Goal: Task Accomplishment & Management: Use online tool/utility

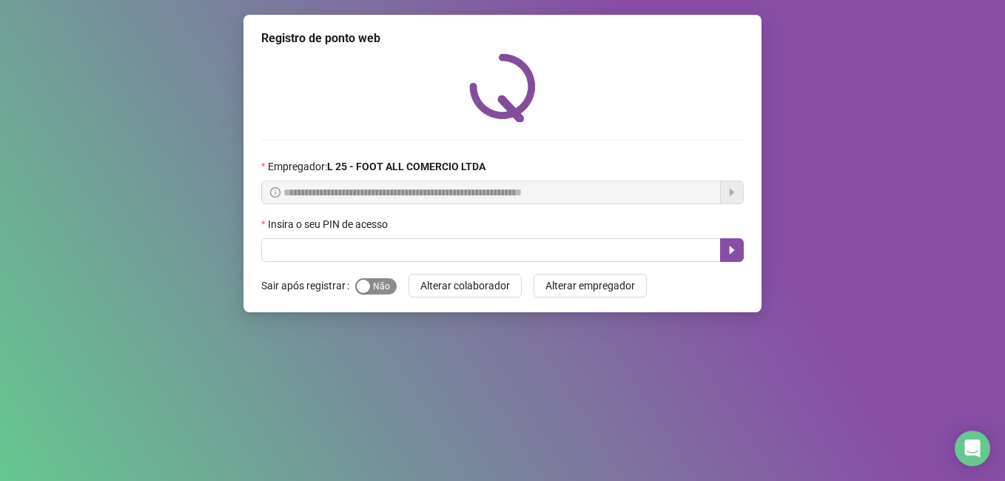
click at [384, 286] on span "Sim Não" at bounding box center [375, 286] width 41 height 16
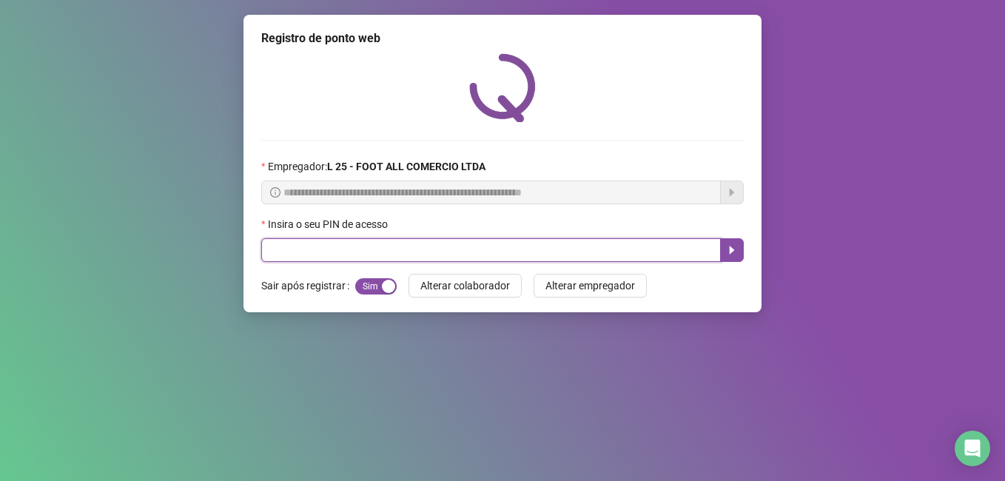
click at [351, 244] on input "text" at bounding box center [491, 250] width 460 height 24
type input "*"
type input "*****"
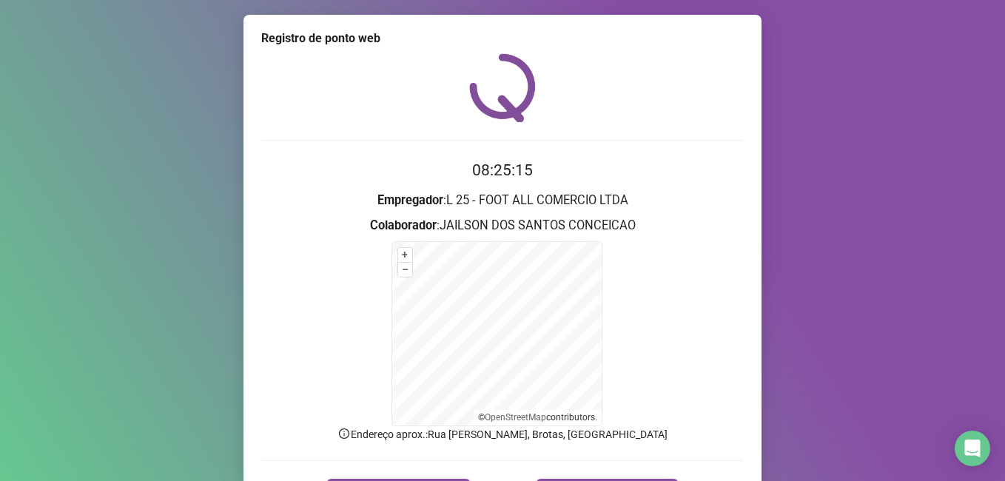
scroll to position [30, 0]
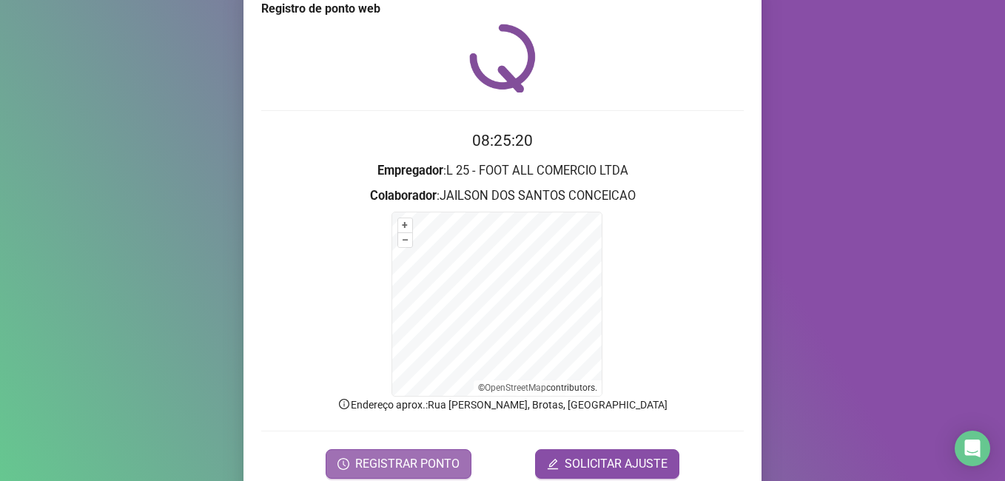
click at [397, 465] on span "REGISTRAR PONTO" at bounding box center [407, 464] width 104 height 18
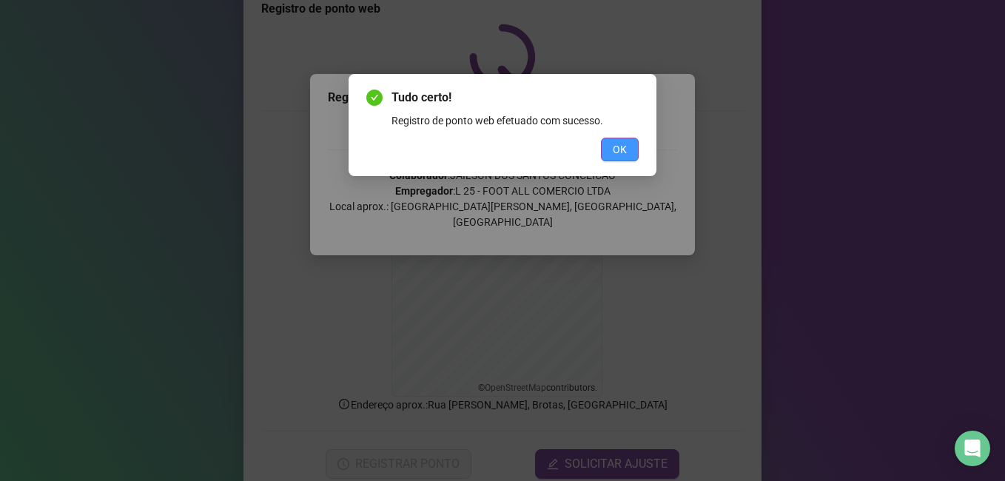
click at [620, 151] on span "OK" at bounding box center [620, 149] width 14 height 16
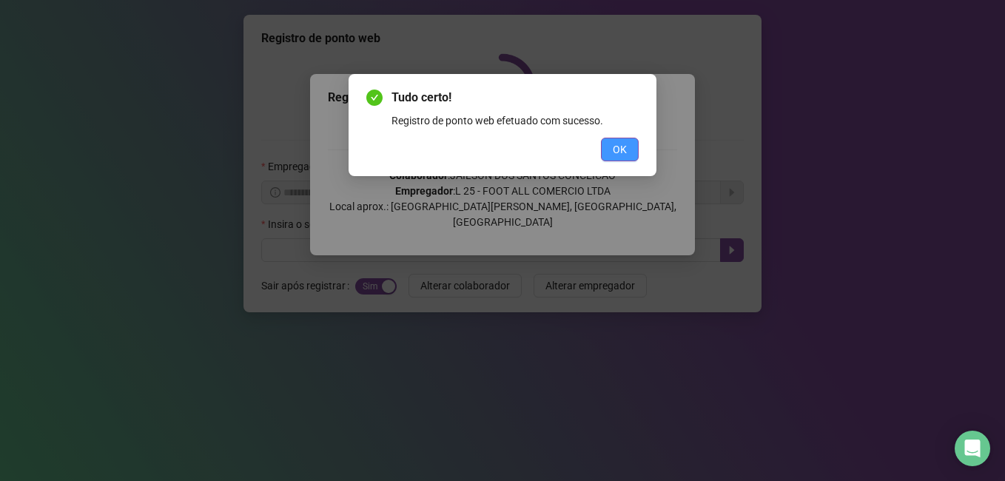
scroll to position [0, 0]
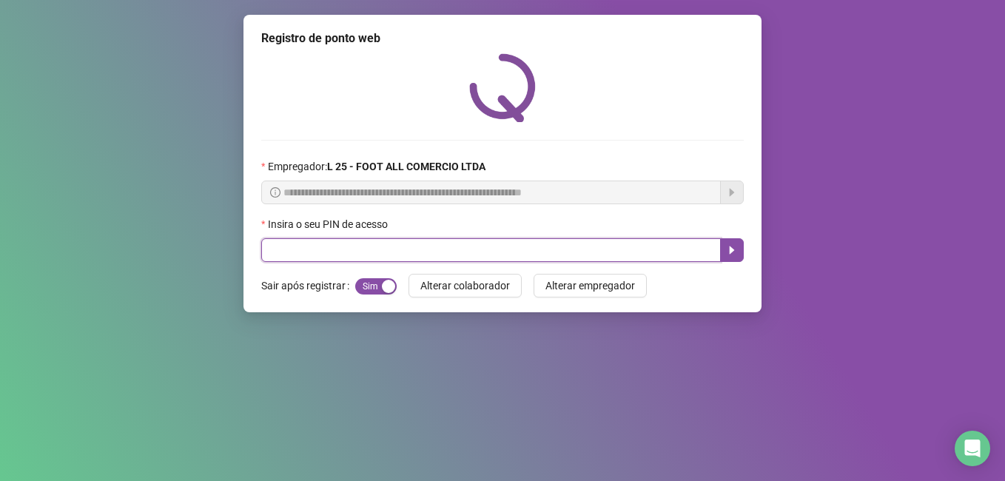
click at [652, 239] on input "text" at bounding box center [491, 250] width 460 height 24
type input "*****"
click at [736, 251] on icon "caret-right" at bounding box center [732, 250] width 12 height 12
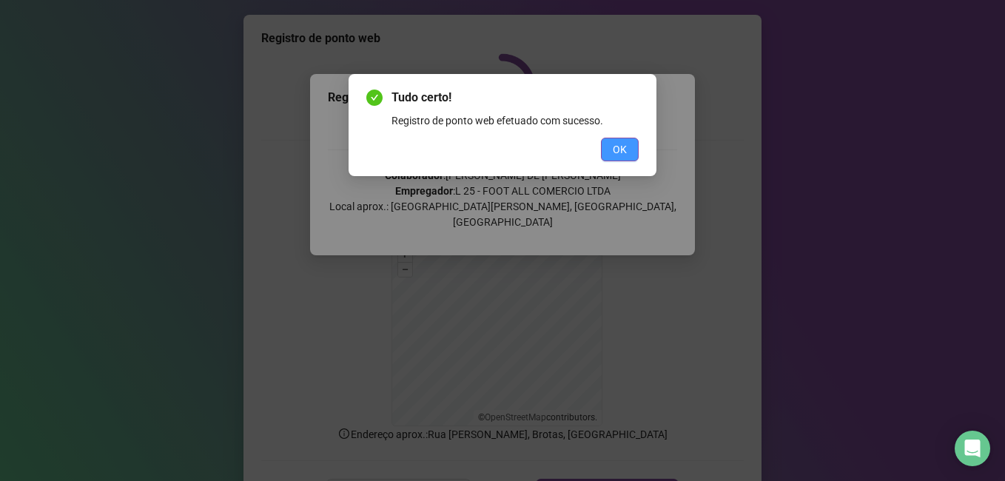
click at [616, 149] on span "OK" at bounding box center [620, 149] width 14 height 16
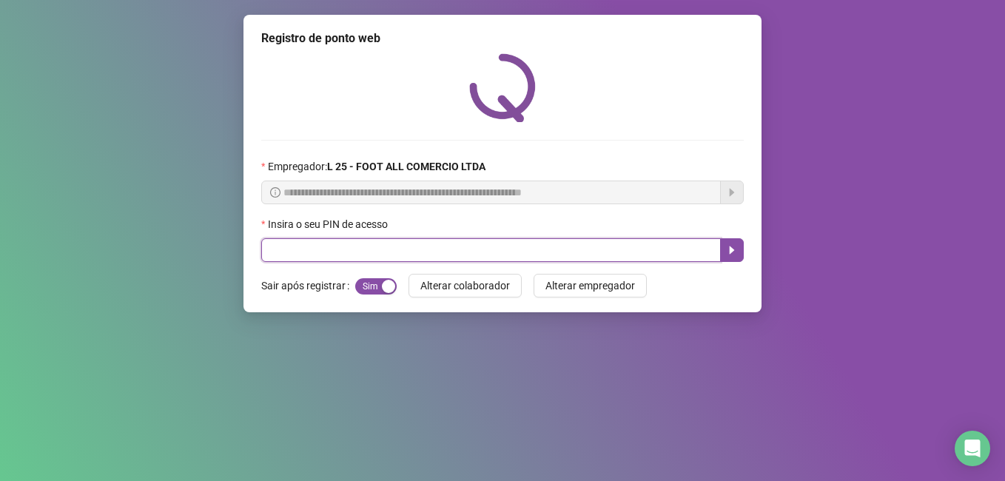
click at [361, 261] on input "text" at bounding box center [491, 250] width 460 height 24
type input "*****"
click at [730, 248] on icon "caret-right" at bounding box center [732, 251] width 5 height 8
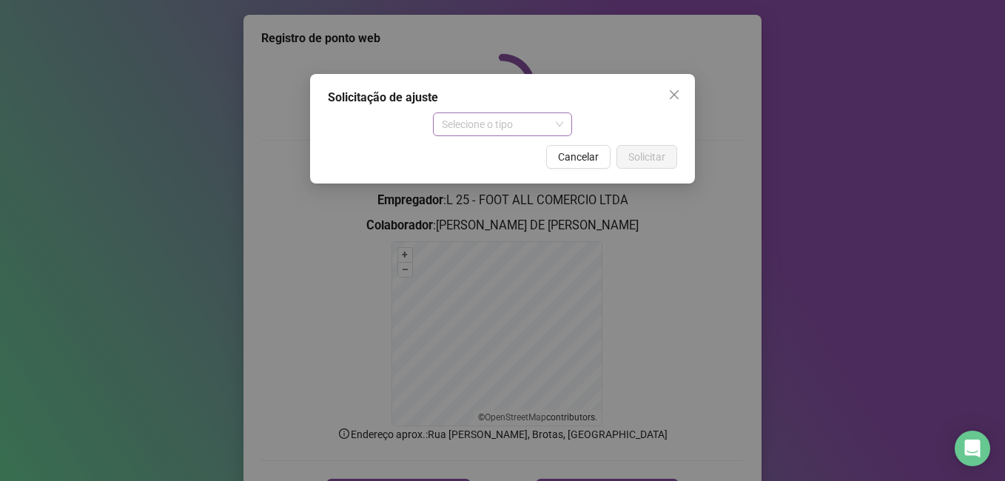
click at [559, 118] on span "Selecione o tipo" at bounding box center [503, 124] width 122 height 22
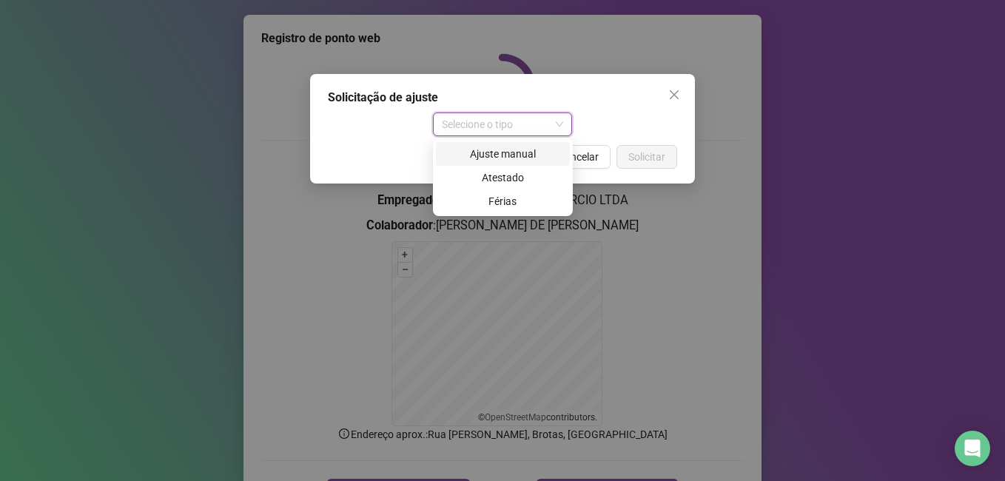
click at [531, 150] on div "Ajuste manual" at bounding box center [503, 154] width 116 height 16
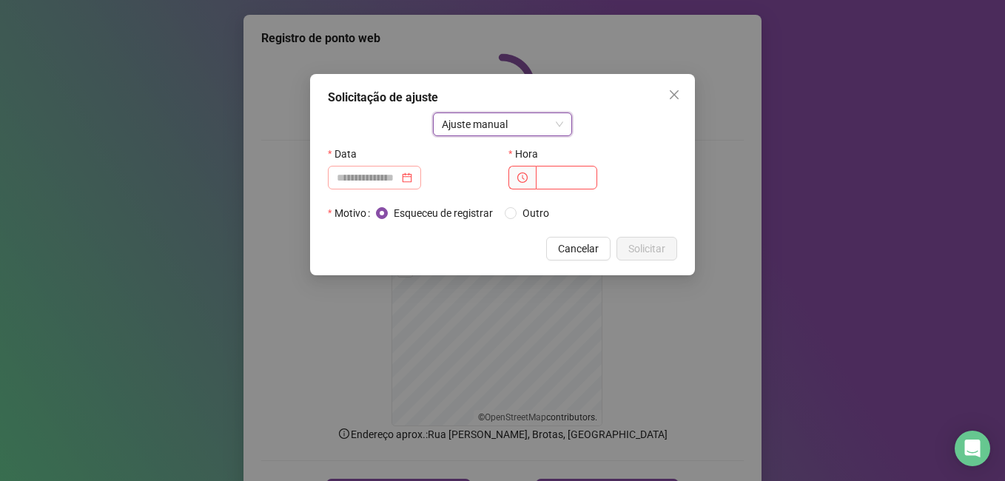
click at [412, 175] on div at bounding box center [375, 178] width 76 height 16
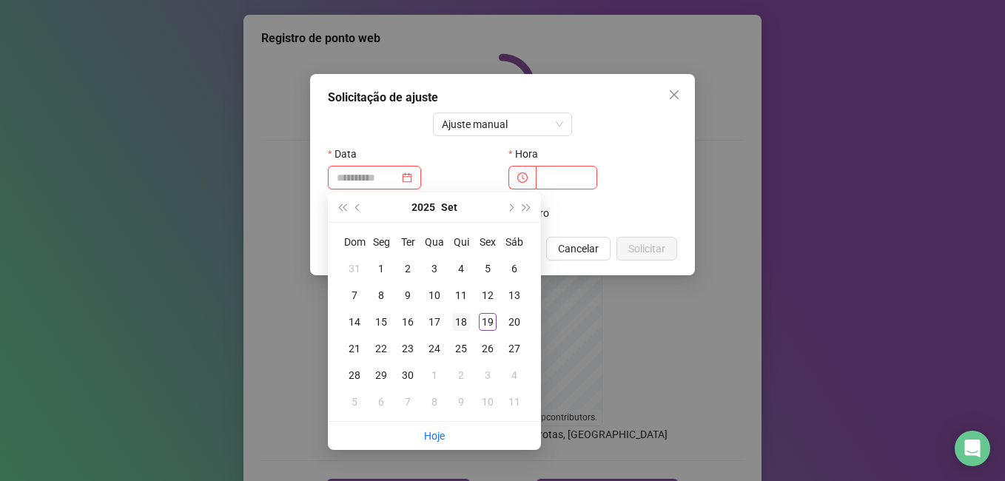
type input "**********"
click at [463, 316] on div "18" at bounding box center [461, 322] width 18 height 18
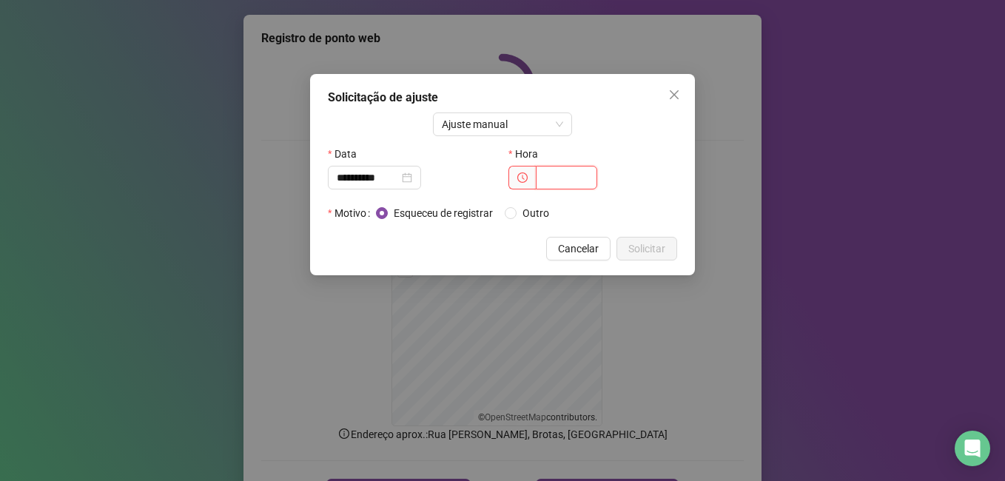
click at [558, 175] on input "text" at bounding box center [566, 178] width 61 height 24
type input "*****"
click at [627, 246] on button "Solicitar" at bounding box center [647, 249] width 61 height 24
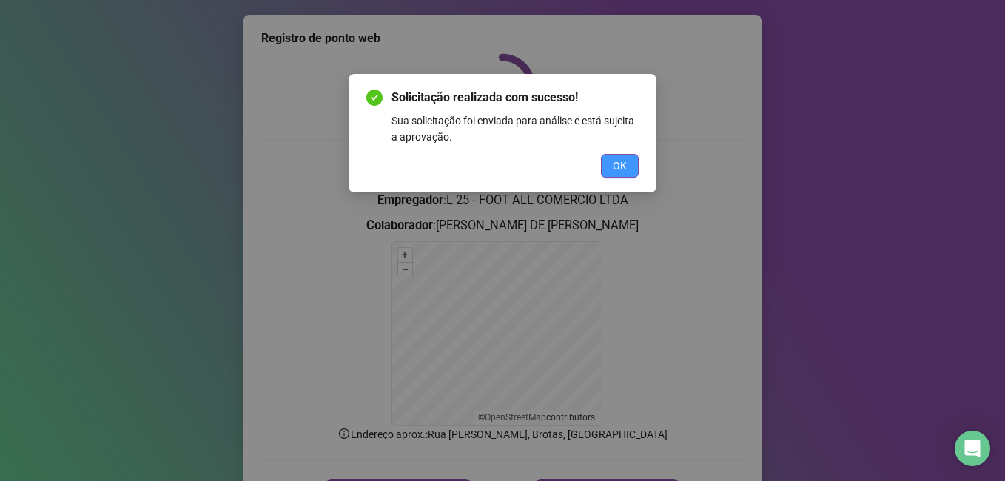
click at [629, 164] on button "OK" at bounding box center [620, 166] width 38 height 24
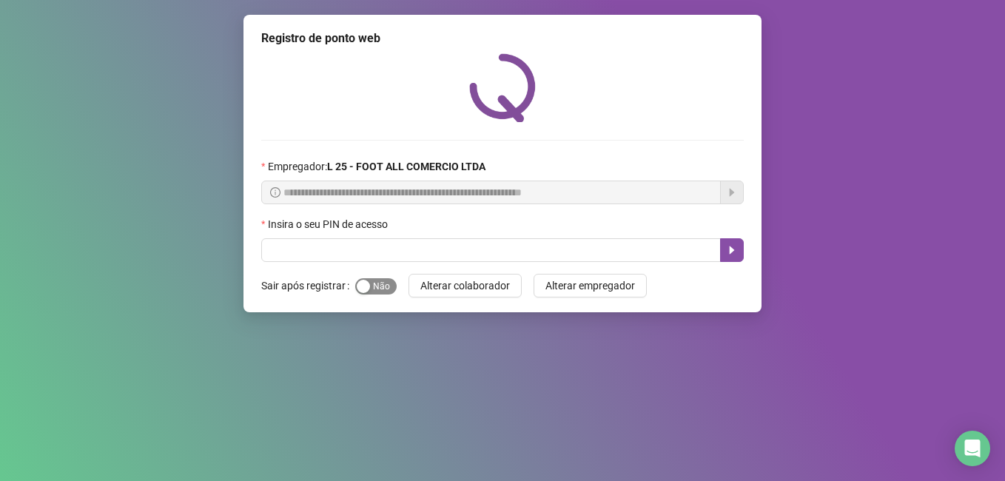
click at [369, 282] on span "Sim Não" at bounding box center [375, 286] width 41 height 16
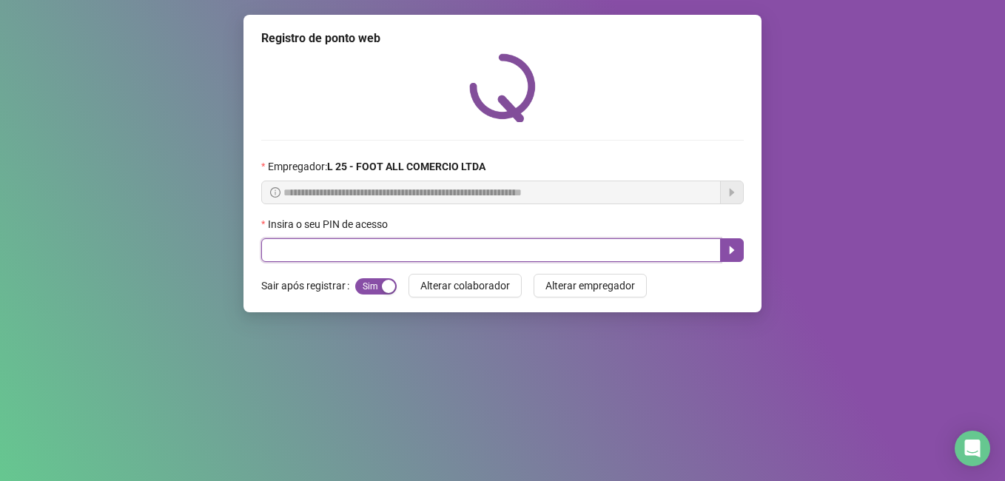
click at [373, 256] on input "text" at bounding box center [491, 250] width 460 height 24
type input "*****"
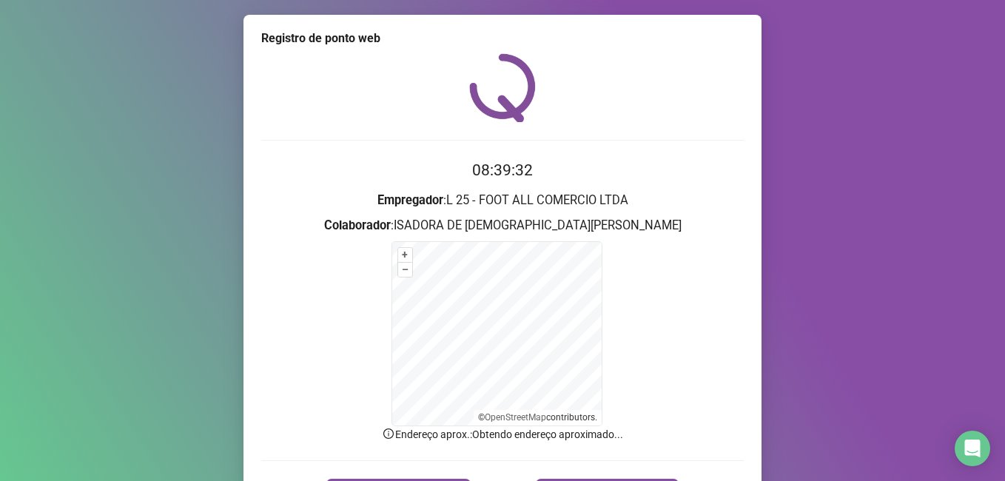
scroll to position [74, 0]
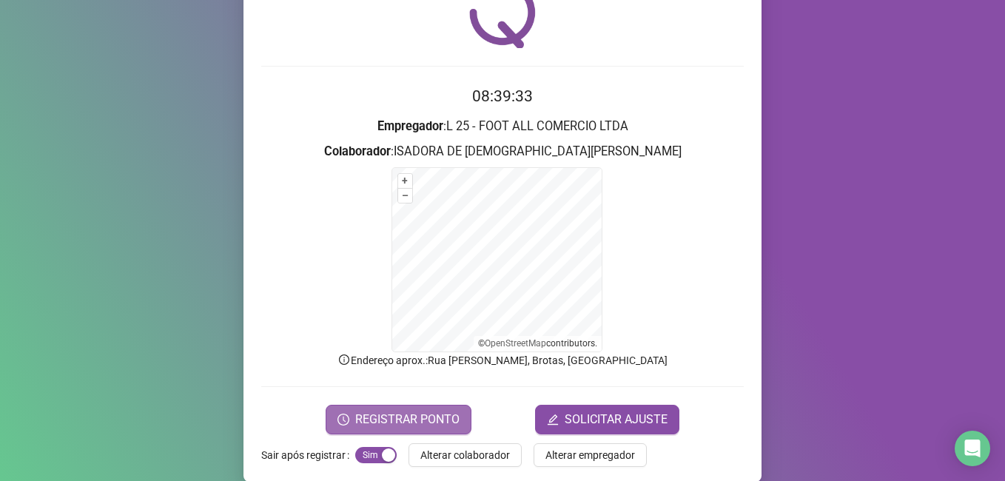
click at [372, 412] on span "REGISTRAR PONTO" at bounding box center [407, 420] width 104 height 18
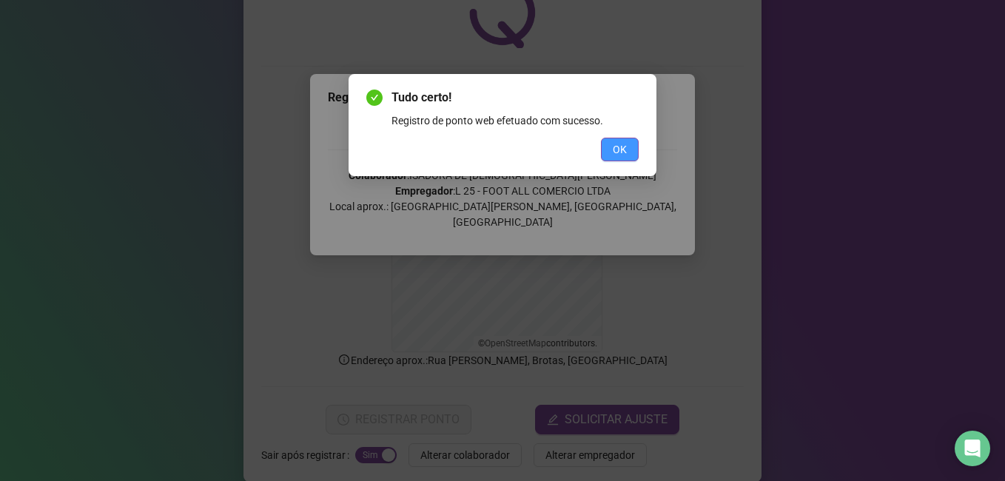
click at [632, 145] on button "OK" at bounding box center [620, 150] width 38 height 24
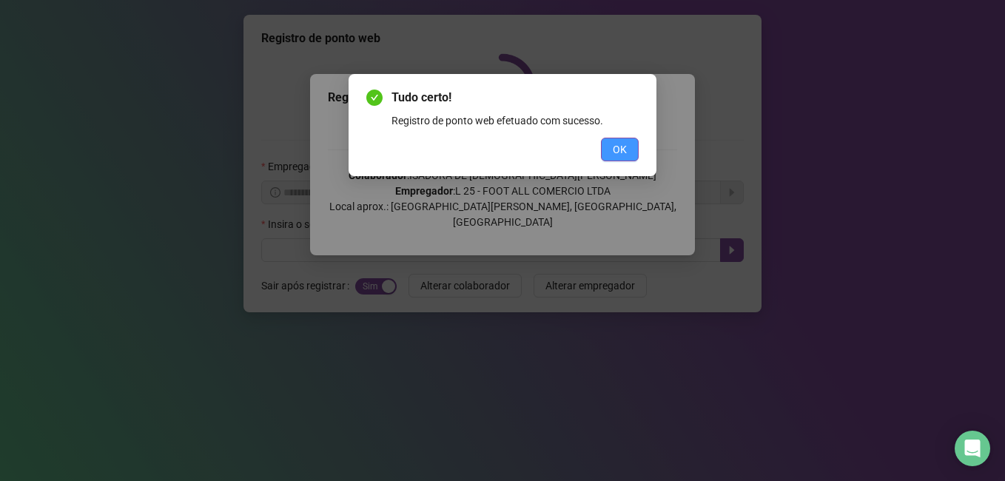
scroll to position [0, 0]
